Goal: Task Accomplishment & Management: Use online tool/utility

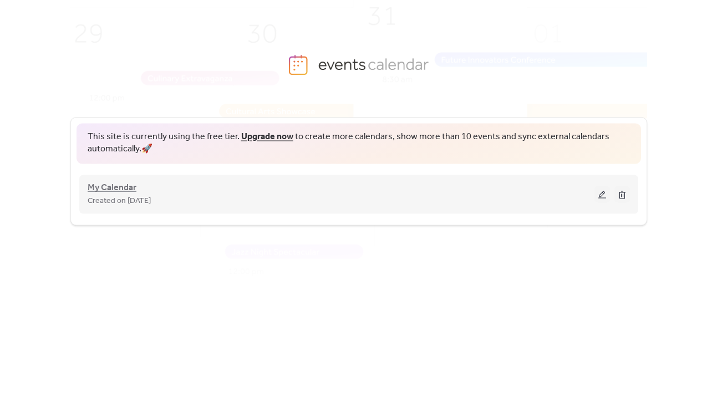
click at [101, 191] on span "My Calendar" at bounding box center [112, 187] width 49 height 13
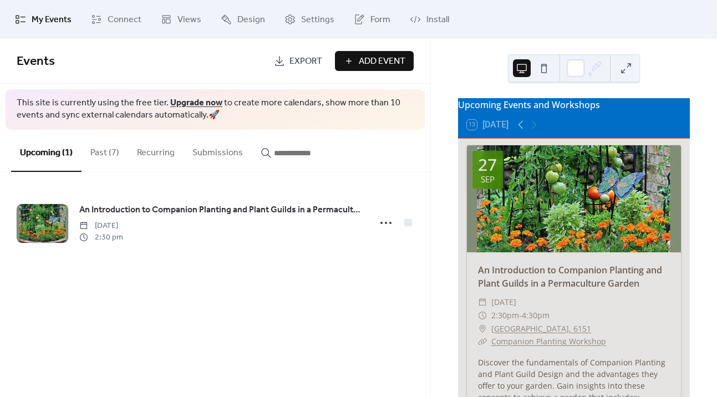
click at [103, 154] on button "Past (7)" at bounding box center [105, 150] width 47 height 41
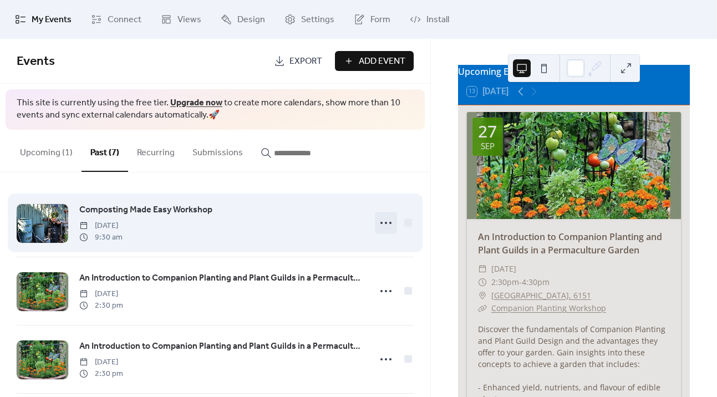
click at [377, 226] on icon at bounding box center [386, 223] width 18 height 18
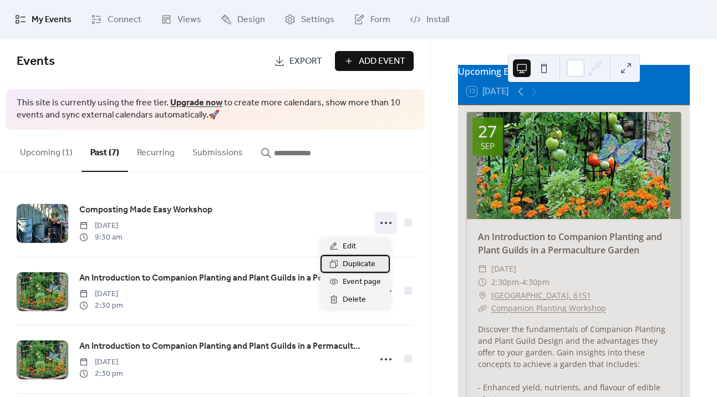
click at [363, 266] on span "Duplicate" at bounding box center [359, 264] width 33 height 13
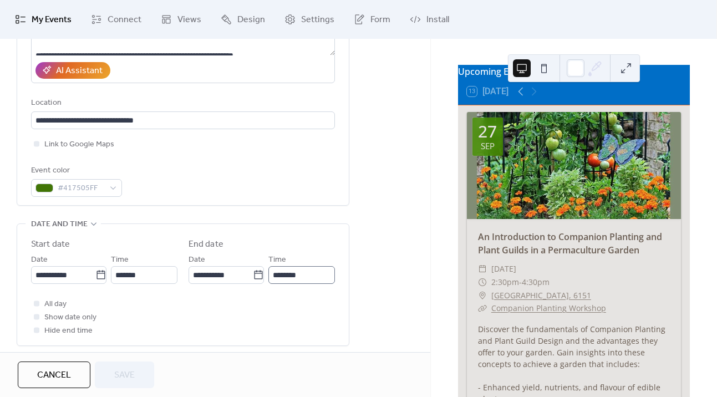
scroll to position [209, 0]
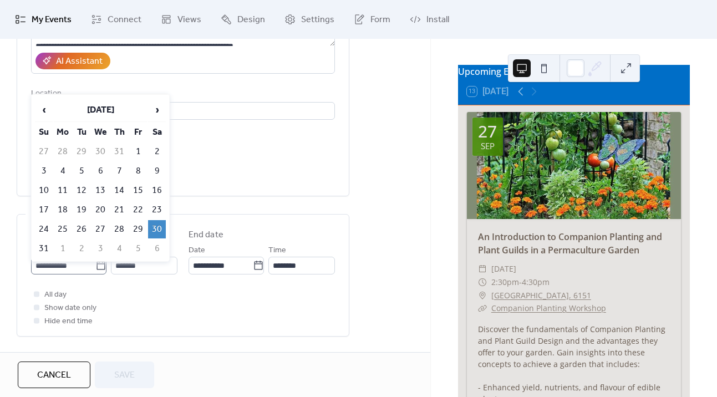
click at [98, 270] on icon at bounding box center [101, 265] width 8 height 9
click at [95, 271] on input "**********" at bounding box center [63, 266] width 64 height 18
click at [159, 113] on span "›" at bounding box center [157, 110] width 17 height 22
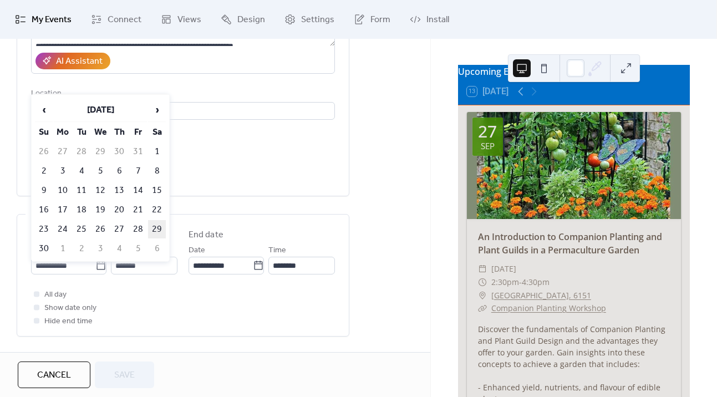
click at [158, 230] on td "29" at bounding box center [157, 229] width 18 height 18
type input "**********"
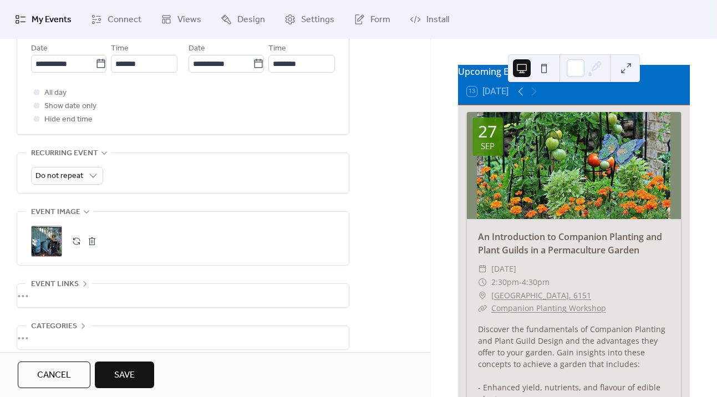
scroll to position [473, 0]
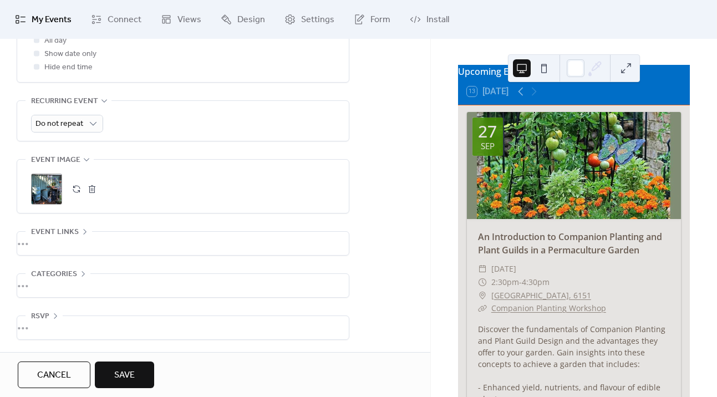
click at [34, 240] on div "•••" at bounding box center [183, 243] width 332 height 23
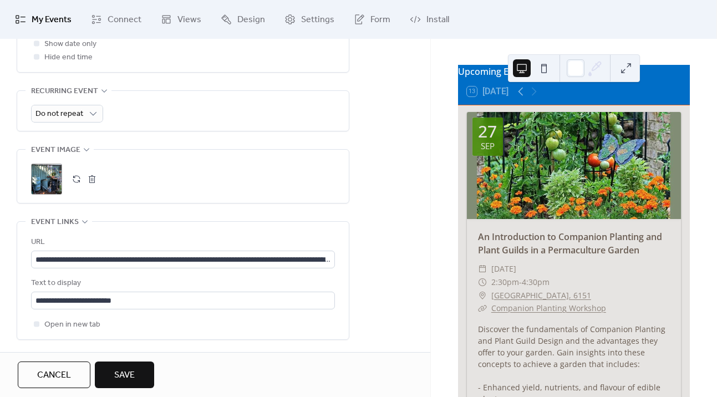
click at [131, 377] on span "Save" at bounding box center [124, 375] width 21 height 13
